Goal: Task Accomplishment & Management: Use online tool/utility

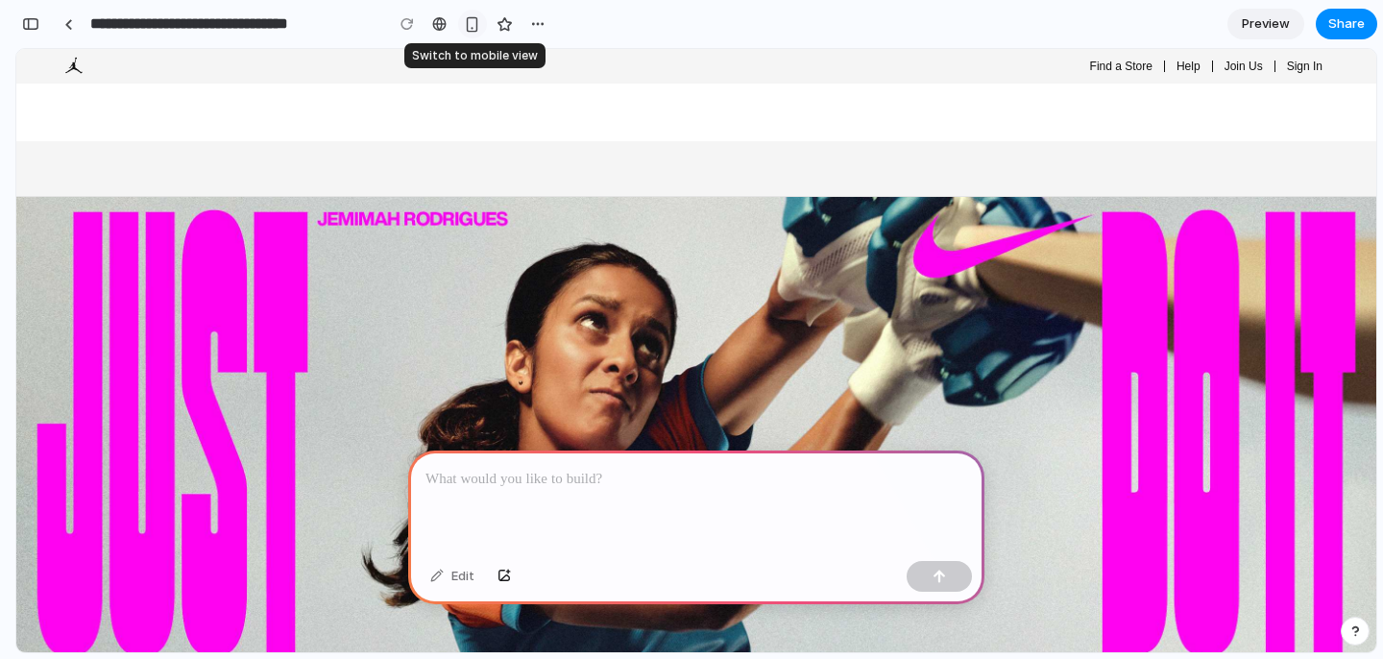
click at [472, 28] on div "button" at bounding box center [472, 24] width 16 height 16
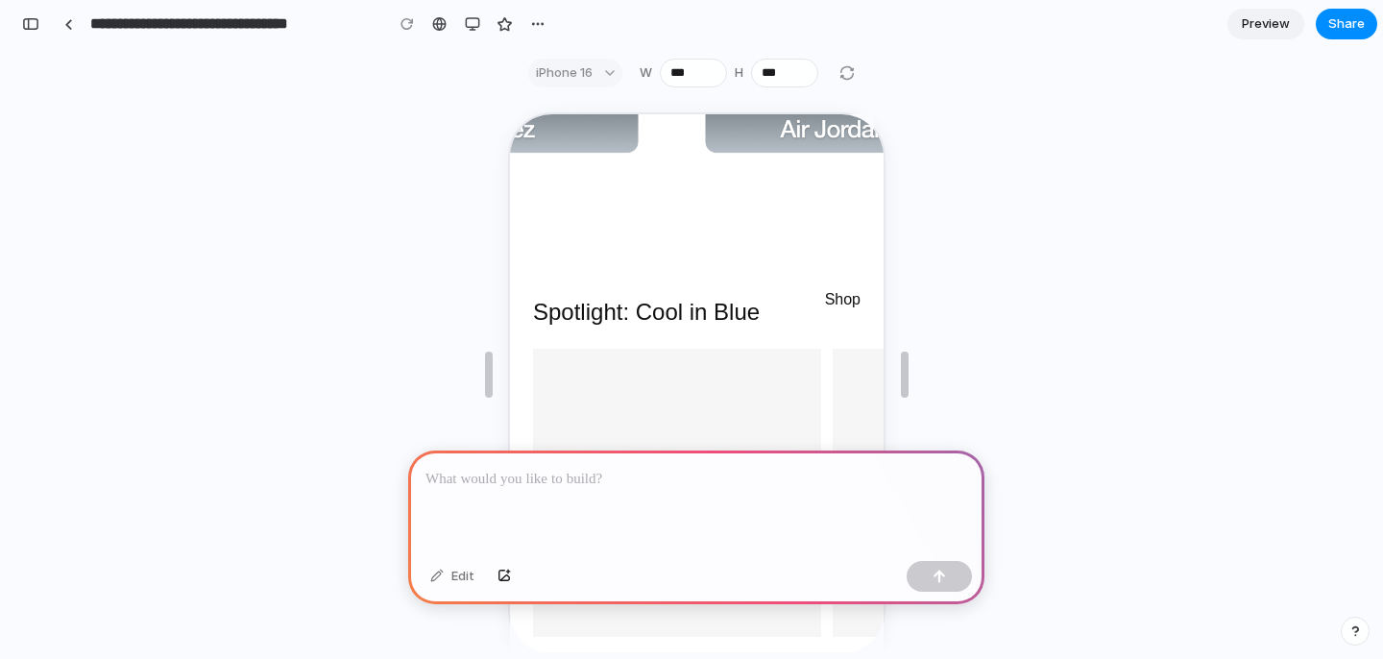
scroll to position [3358, 0]
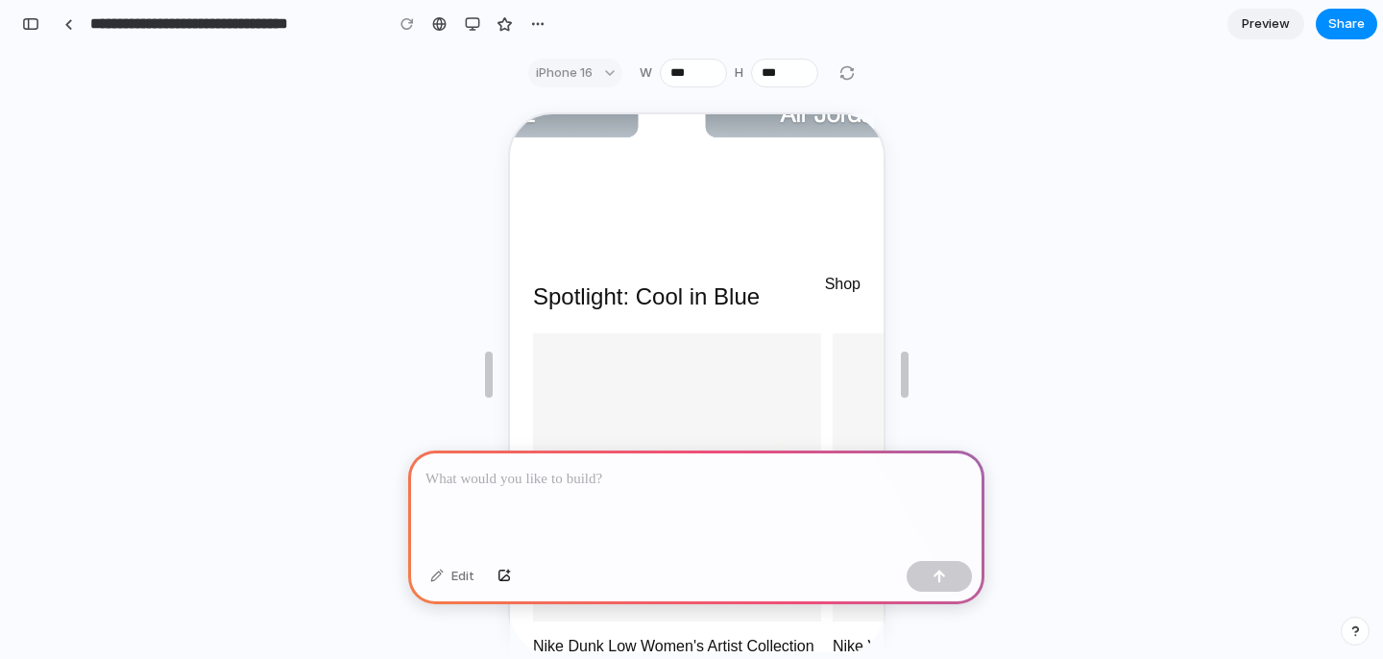
click at [593, 65] on div "iPhone 16" at bounding box center [575, 73] width 94 height 29
click at [602, 73] on div "iPhone 16" at bounding box center [575, 73] width 94 height 29
click at [479, 22] on div "button" at bounding box center [472, 23] width 15 height 15
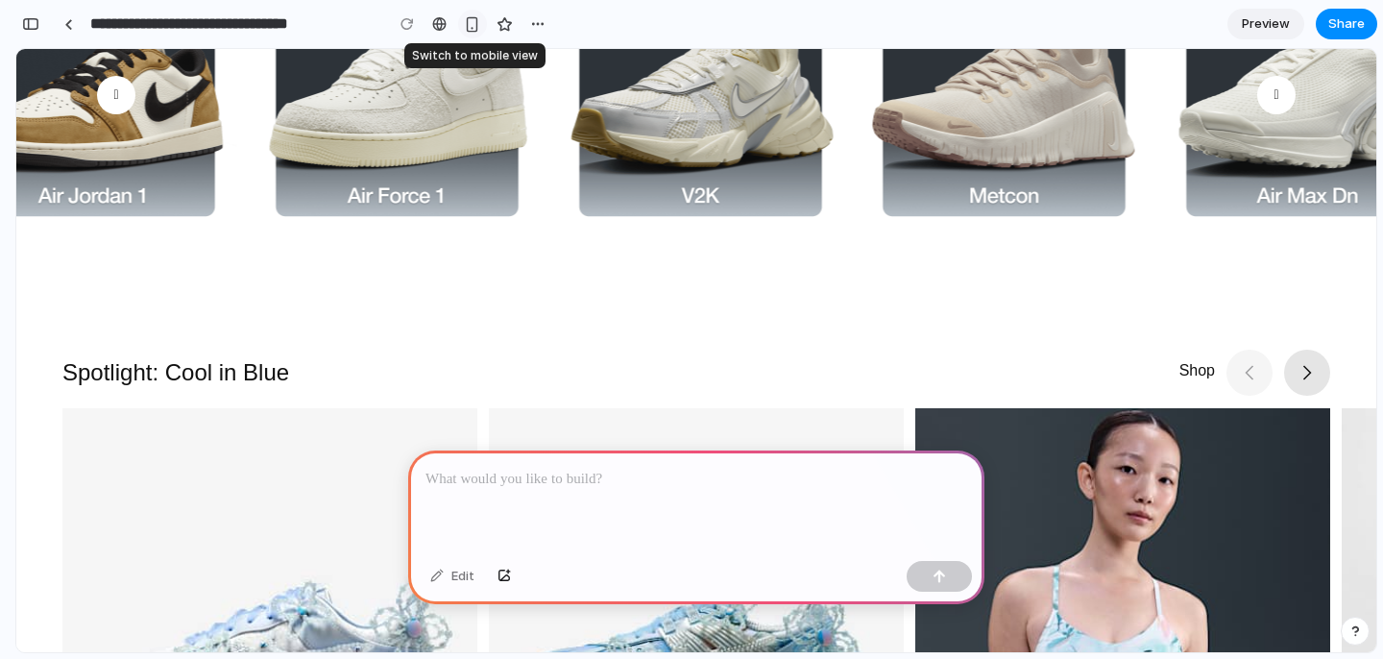
scroll to position [2874, 0]
